Goal: Information Seeking & Learning: Learn about a topic

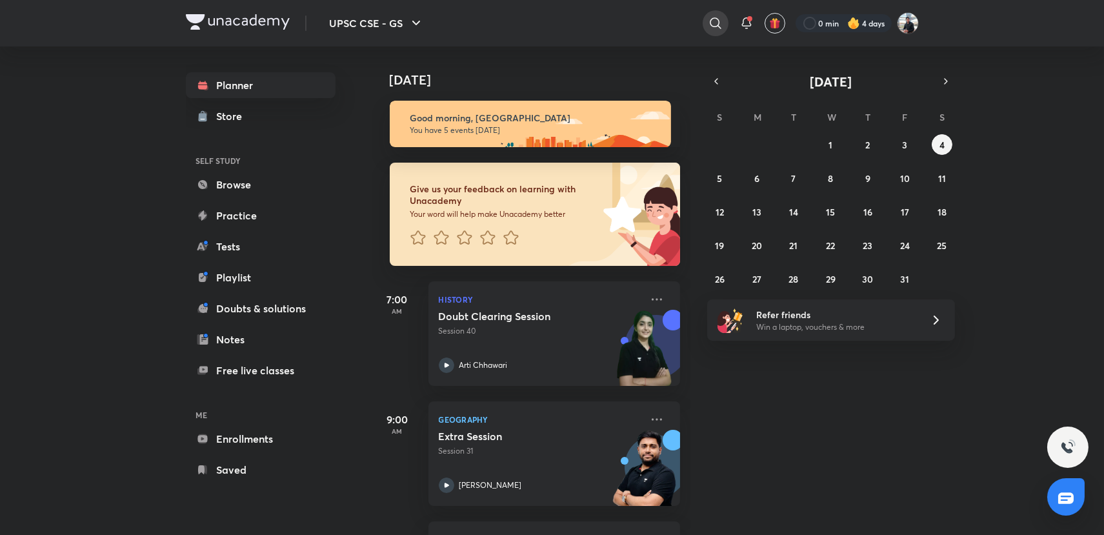
click at [709, 24] on icon at bounding box center [715, 22] width 15 height 15
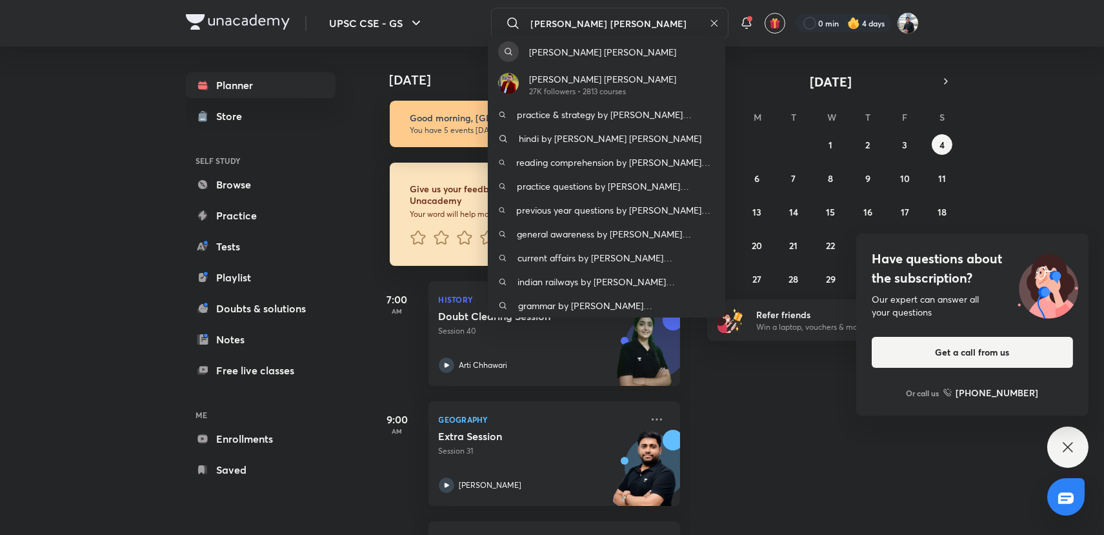
type input "[PERSON_NAME] [PERSON_NAME]"
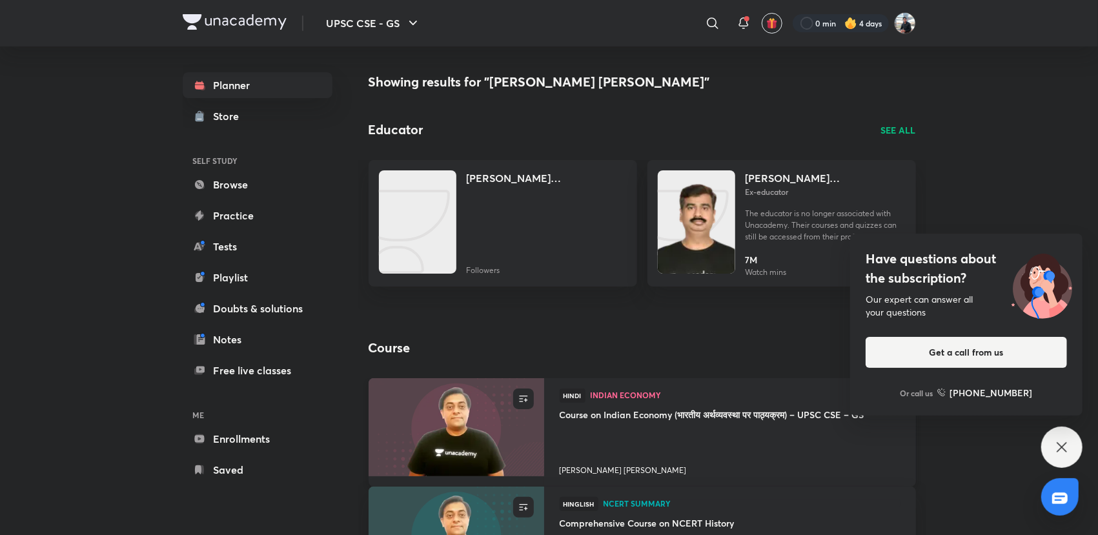
scroll to position [143, 0]
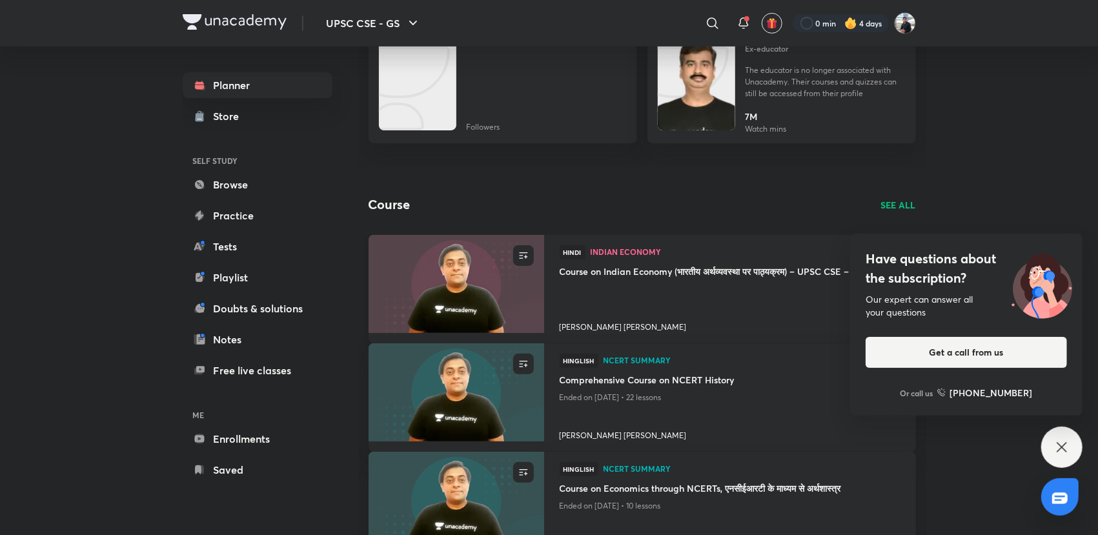
click at [587, 325] on h4 "[PERSON_NAME] [PERSON_NAME]" at bounding box center [730, 324] width 341 height 17
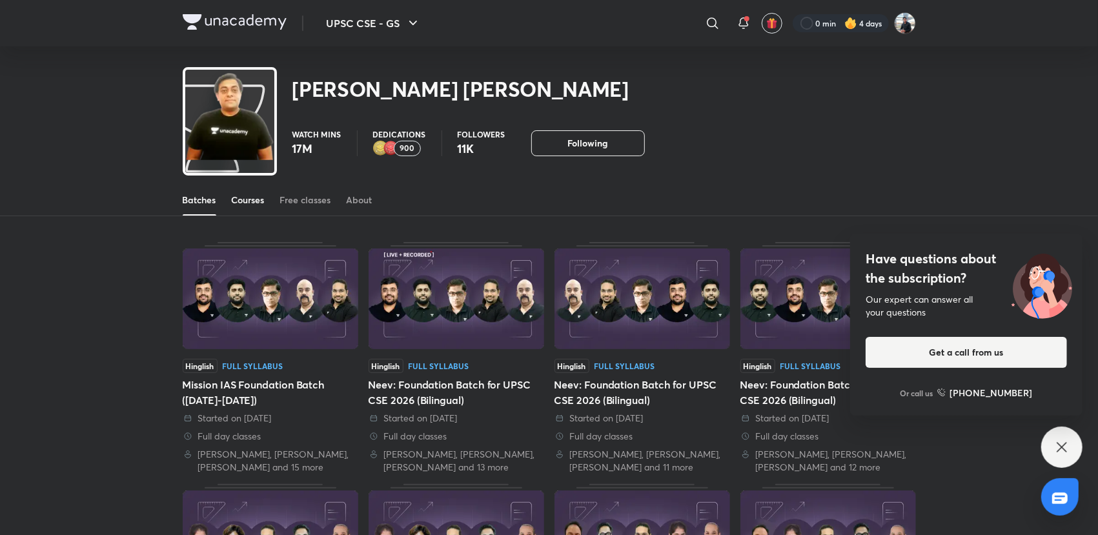
click at [257, 197] on div "Courses" at bounding box center [248, 200] width 33 height 13
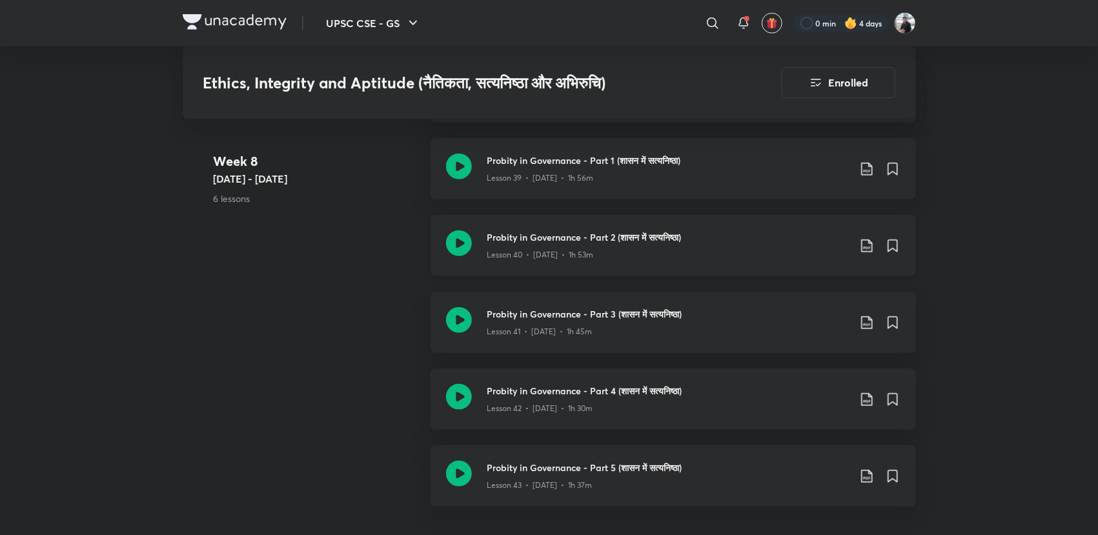
scroll to position [4087, 0]
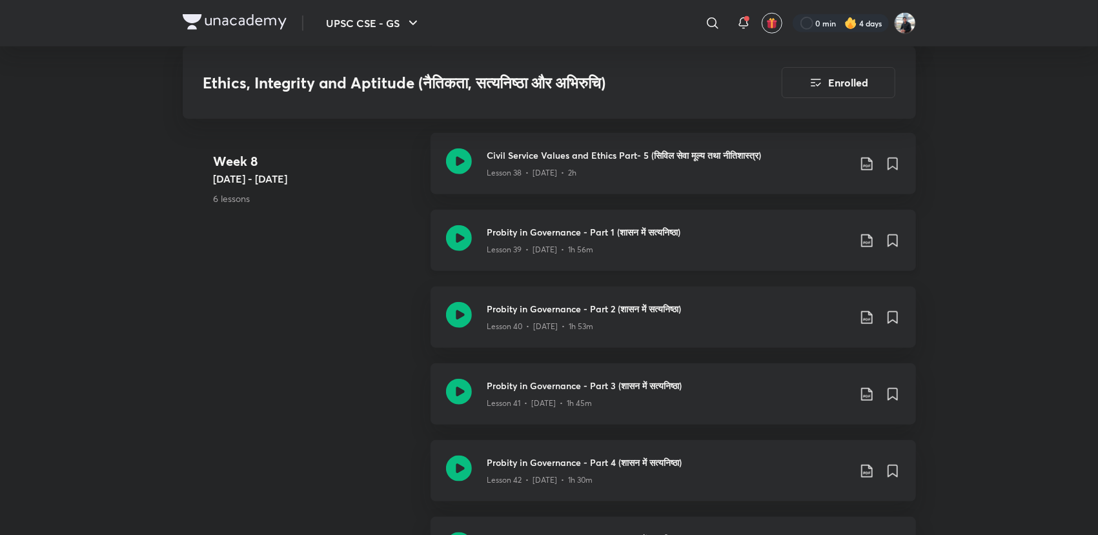
click at [463, 247] on icon at bounding box center [459, 238] width 26 height 26
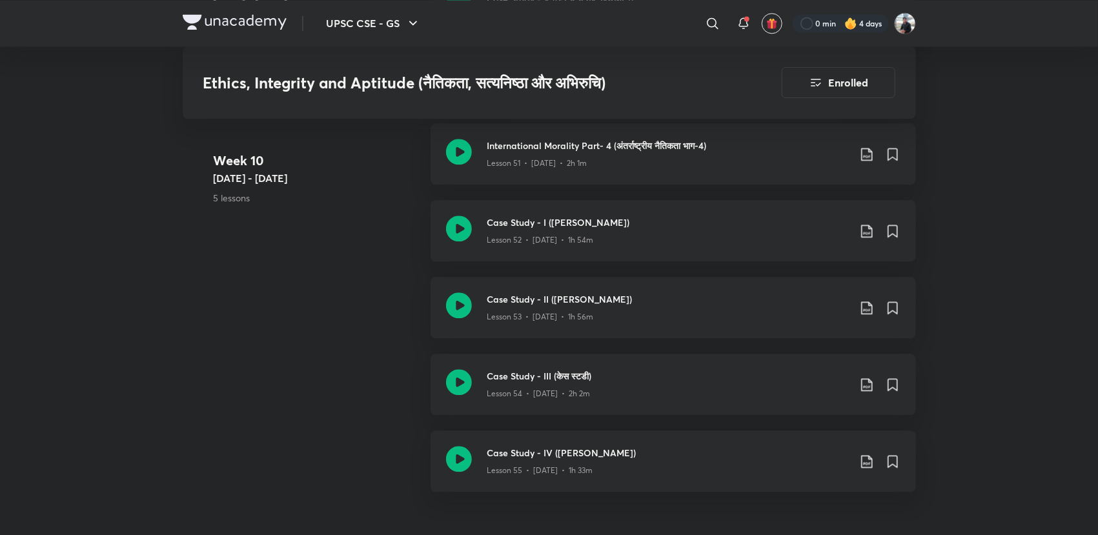
scroll to position [5781, 0]
